Goal: Consume media (video, audio)

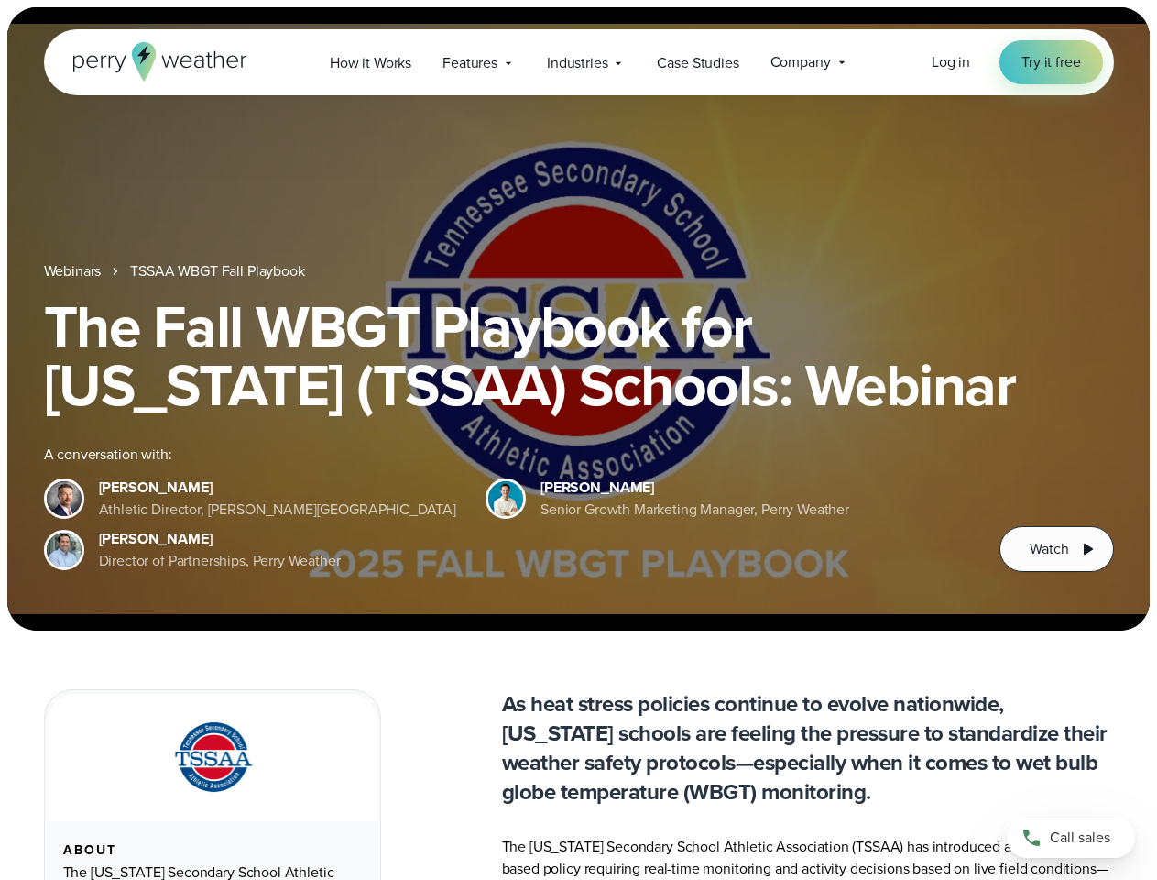
click at [578, 440] on div "The Fall WBGT Playbook for [US_STATE] (TSSAA) Schools: Webinar A conversation w…" at bounding box center [579, 434] width 1070 height 275
click at [578, 62] on span "Industries" at bounding box center [577, 63] width 60 height 22
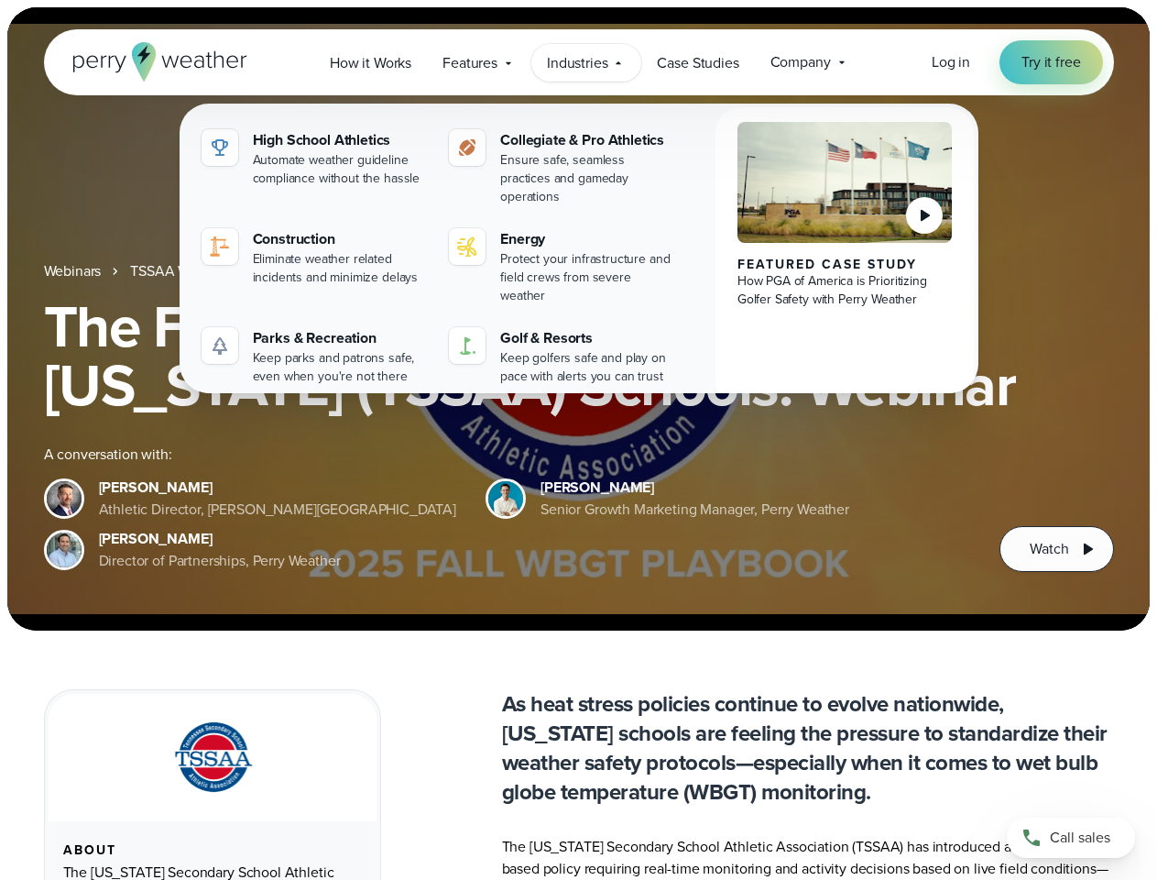
click at [578, 319] on h1 "The Fall WBGT Playbook for [US_STATE] (TSSAA) Schools: Webinar" at bounding box center [579, 355] width 1070 height 117
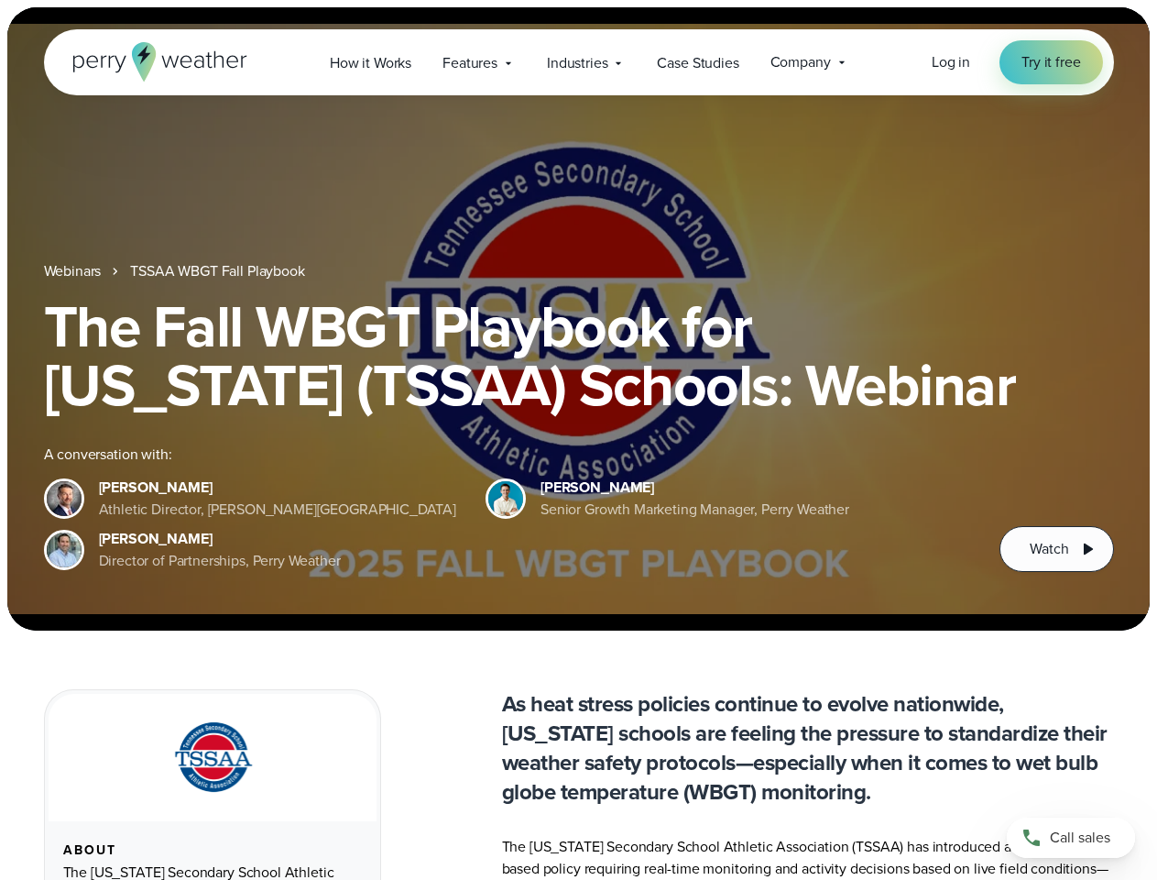
click at [219, 271] on link "TSSAA WBGT Fall Playbook" at bounding box center [217, 271] width 174 height 22
click at [1056, 549] on span "Watch" at bounding box center [1049, 549] width 38 height 22
